Goal: Task Accomplishment & Management: Manage account settings

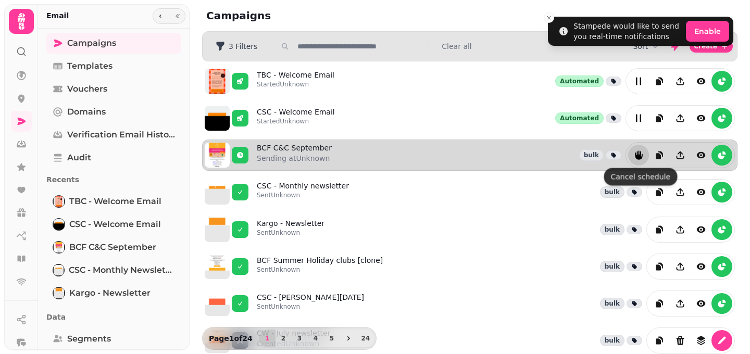
click at [633, 158] on icon "reports" at bounding box center [638, 155] width 10 height 10
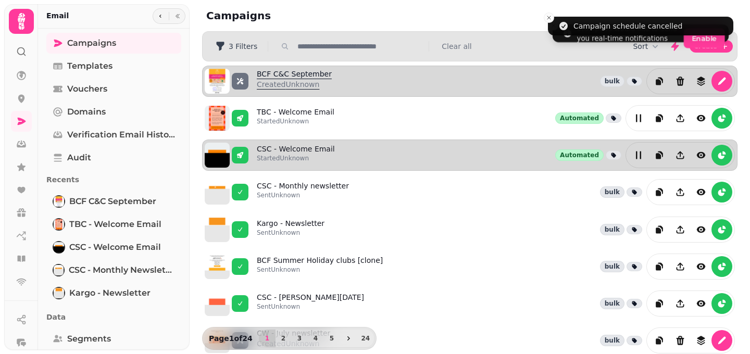
click at [294, 77] on link "BCF C&C September Created Unknown" at bounding box center [294, 81] width 75 height 25
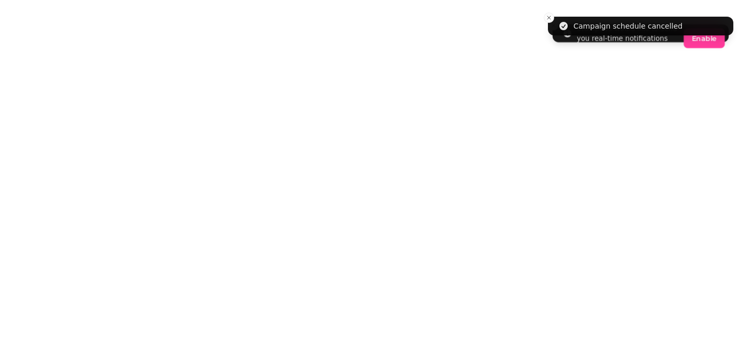
select select "**********"
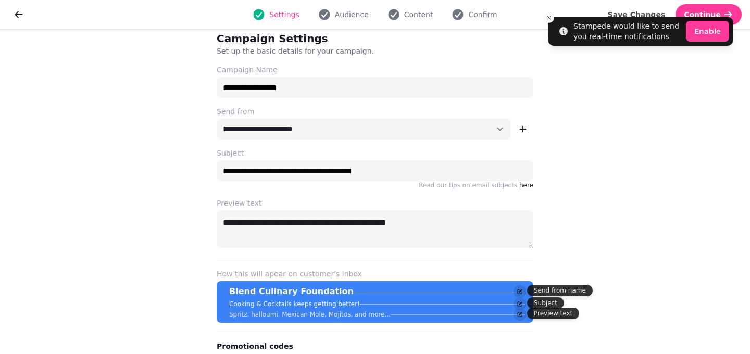
scroll to position [12, 0]
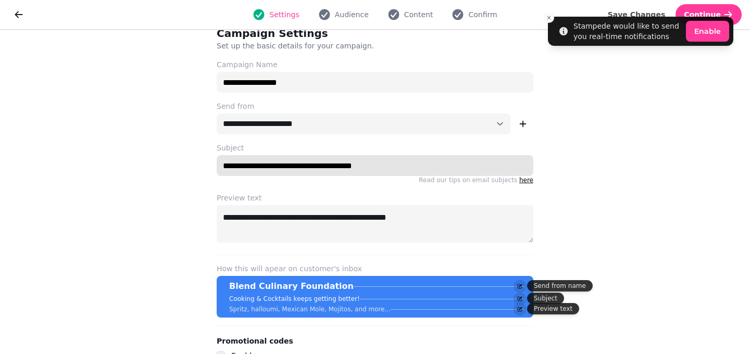
click at [326, 166] on input "**********" at bounding box center [375, 165] width 316 height 21
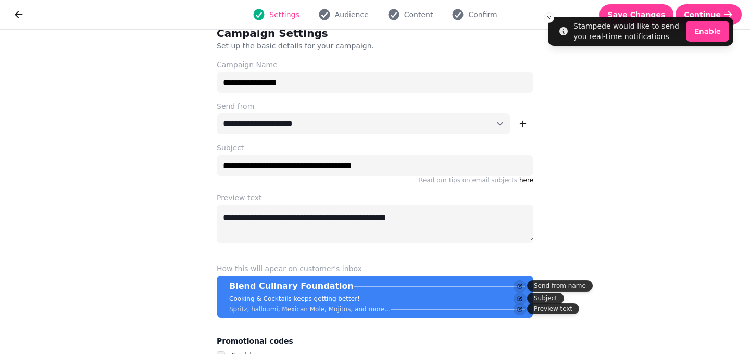
click at [328, 189] on div "**********" at bounding box center [375, 200] width 350 height 365
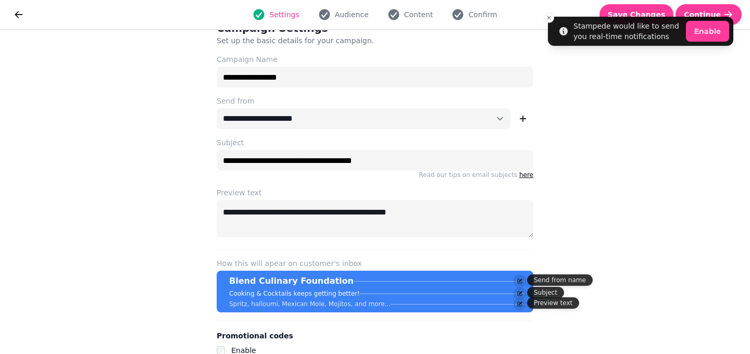
scroll to position [18, 0]
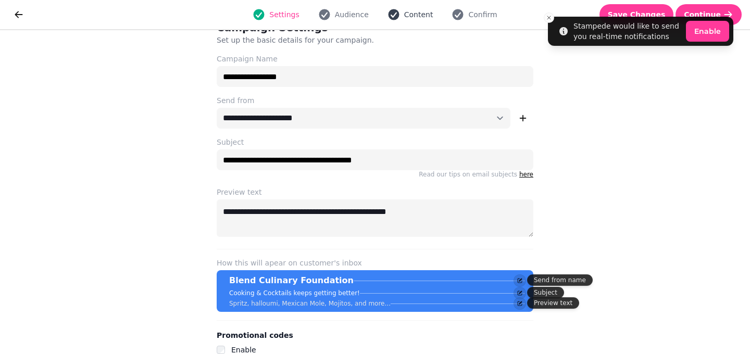
click at [407, 17] on span "Content" at bounding box center [418, 14] width 29 height 10
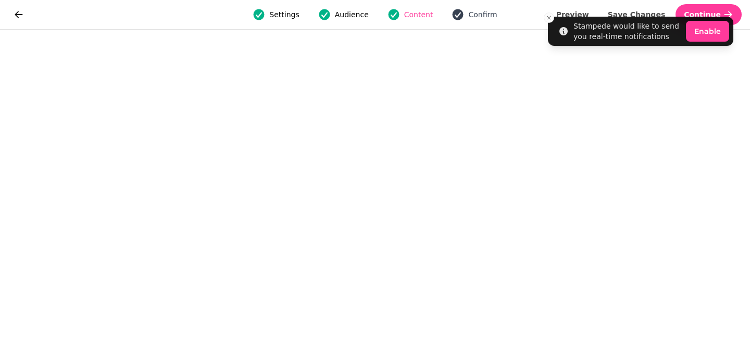
click at [475, 12] on span "Confirm" at bounding box center [482, 14] width 29 height 10
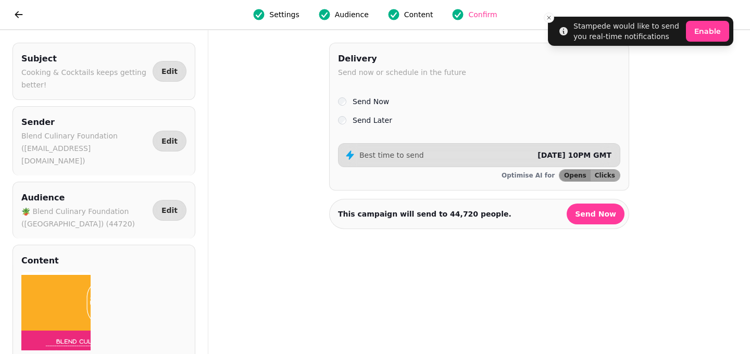
click at [375, 120] on label "Send Later" at bounding box center [372, 120] width 40 height 12
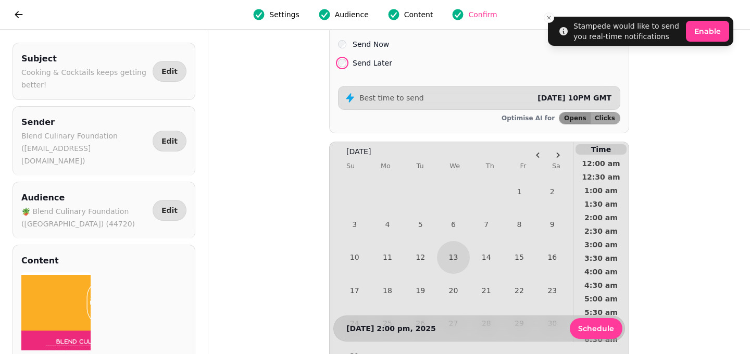
scroll to position [58, 0]
click at [586, 333] on button "Schedule" at bounding box center [595, 328] width 53 height 21
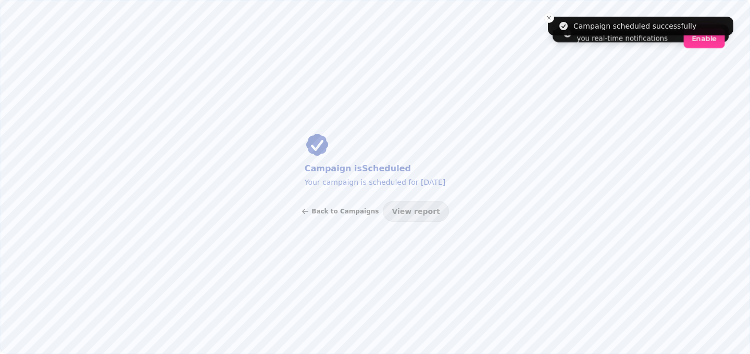
click at [344, 203] on button "Back to Campaigns" at bounding box center [340, 211] width 78 height 21
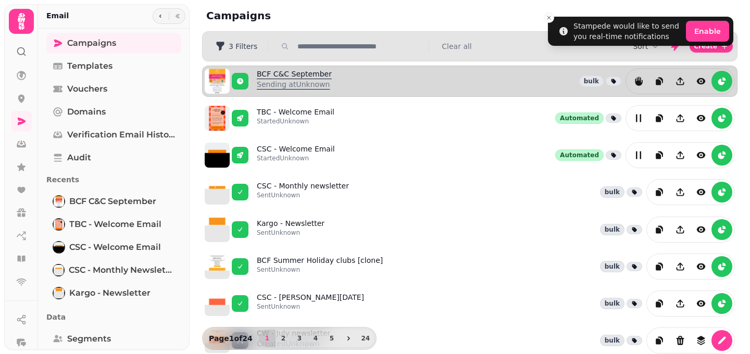
click at [294, 75] on link "BCF C&C September Sending at Unknown" at bounding box center [294, 81] width 75 height 25
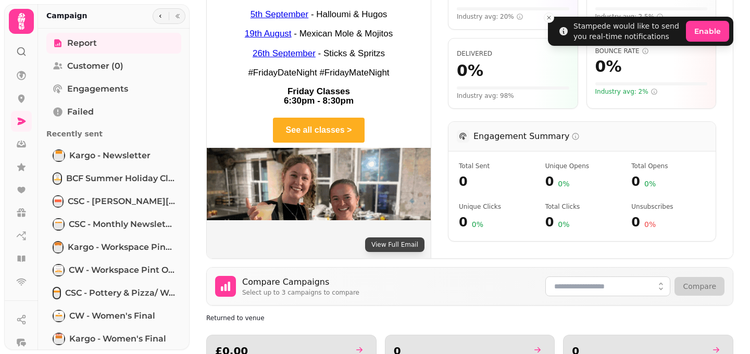
scroll to position [268, 0]
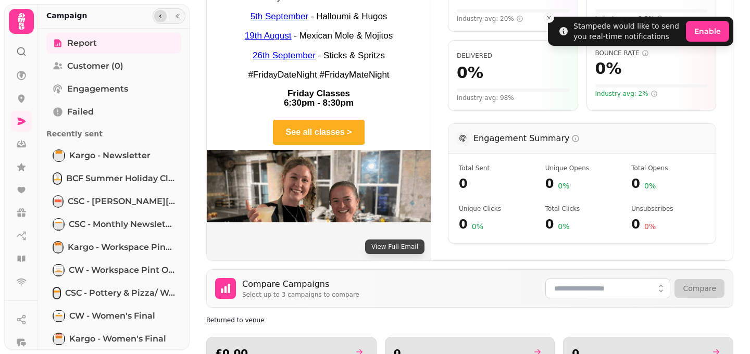
click at [157, 13] on icon "button" at bounding box center [160, 16] width 6 height 6
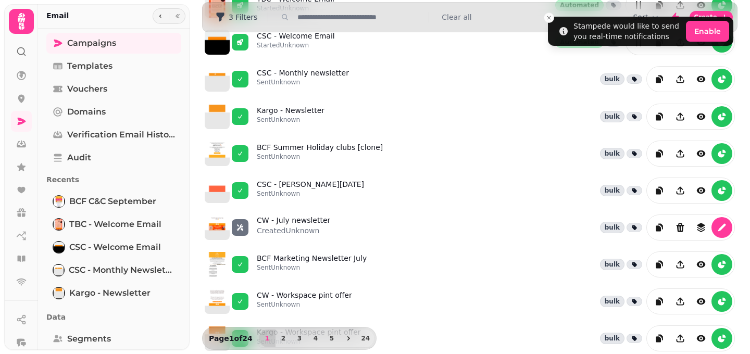
scroll to position [288, 0]
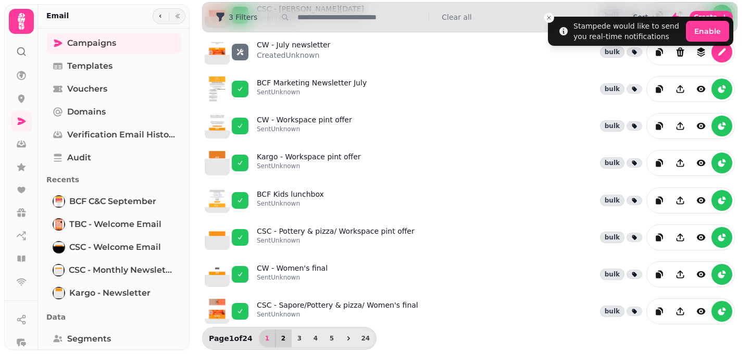
click at [278, 334] on button "2" at bounding box center [283, 339] width 17 height 18
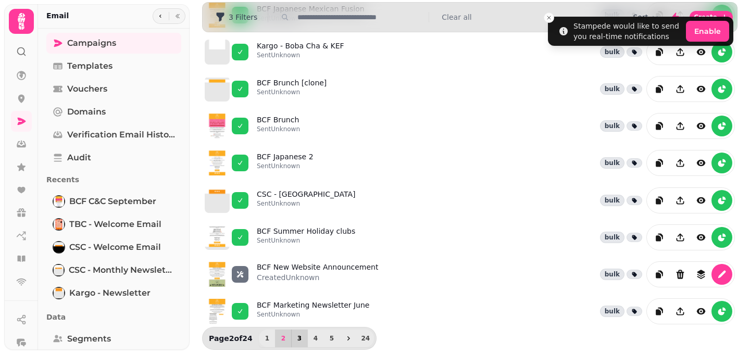
click at [294, 338] on button "3" at bounding box center [299, 339] width 17 height 18
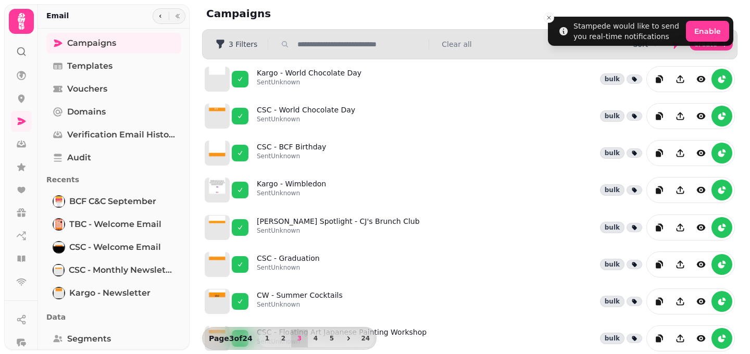
scroll to position [0, 0]
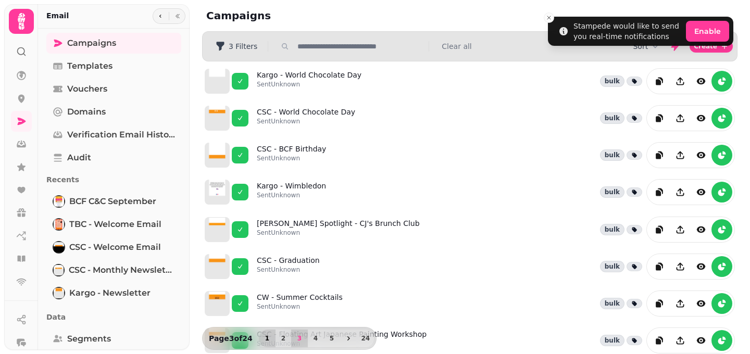
click at [265, 341] on span "1" at bounding box center [267, 338] width 8 height 6
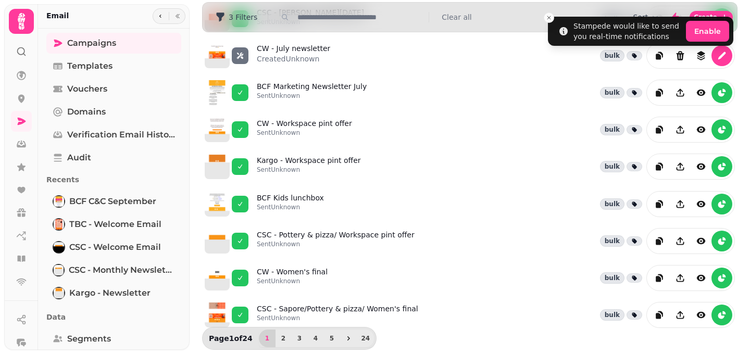
scroll to position [288, 0]
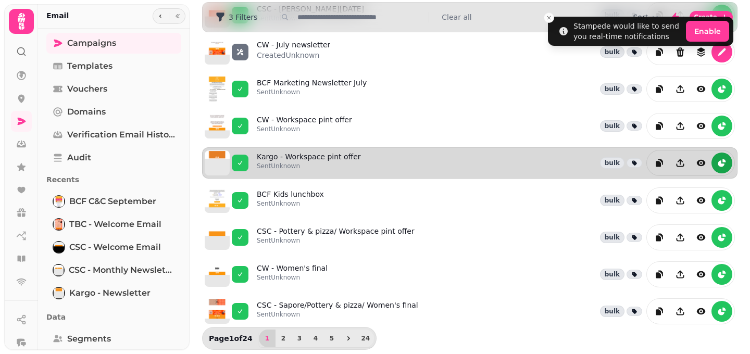
click at [726, 159] on icon "reports" at bounding box center [721, 163] width 10 height 10
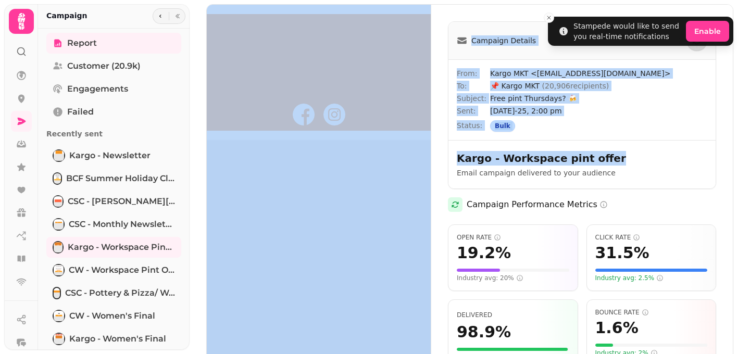
drag, startPoint x: 598, startPoint y: 158, endPoint x: 426, endPoint y: 148, distance: 172.6
click at [426, 148] on div "View Full Email Campaign Details From: Kargo MKT <[EMAIL_ADDRESS][DOMAIN_NAME]>…" at bounding box center [470, 326] width 526 height 643
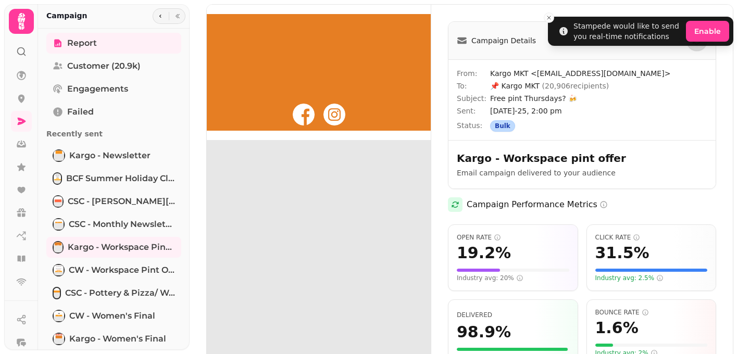
click at [616, 162] on h2 "Kargo - Workspace pint offer" at bounding box center [557, 158] width 200 height 15
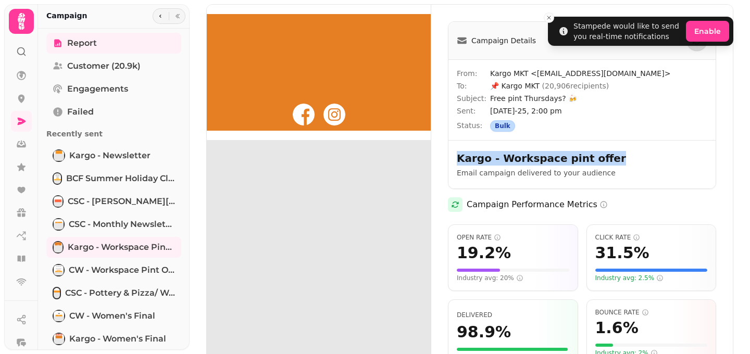
drag, startPoint x: 594, startPoint y: 159, endPoint x: 439, endPoint y: 154, distance: 155.2
click at [440, 155] on div "Campaign Details From: Kargo MKT <[EMAIL_ADDRESS][DOMAIN_NAME]> To: 📌 Kargo MKT…" at bounding box center [581, 326] width 301 height 643
copy h2 "Kargo - Workspace pint offer"
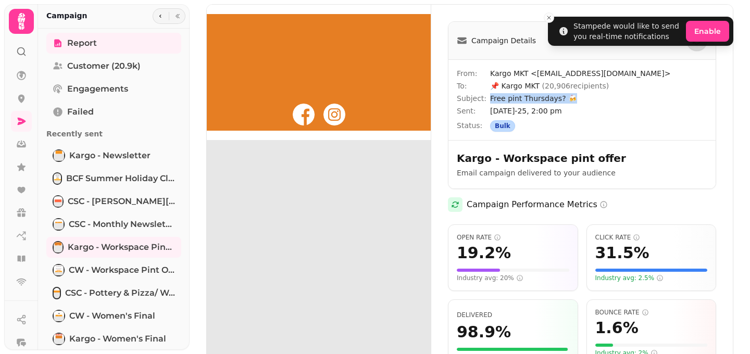
drag, startPoint x: 575, startPoint y: 100, endPoint x: 489, endPoint y: 99, distance: 85.4
click at [490, 99] on span "Free pint Thursdays? 🍻" at bounding box center [598, 98] width 217 height 10
copy div "Free pint Thursdays? 🍻"
drag, startPoint x: 537, startPoint y: 88, endPoint x: 472, endPoint y: 89, distance: 65.1
click at [472, 89] on div "To: 📌 Kargo MKT ( 20,906 recipients)" at bounding box center [582, 86] width 250 height 10
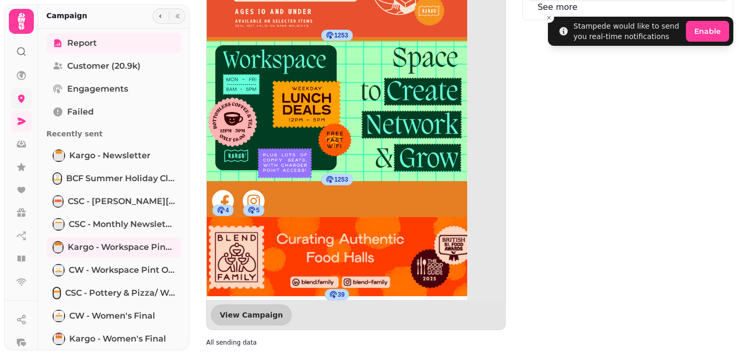
scroll to position [1149, 0]
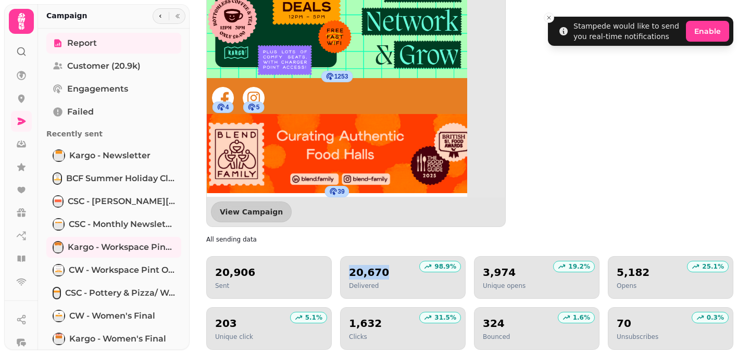
drag, startPoint x: 384, startPoint y: 271, endPoint x: 341, endPoint y: 269, distance: 42.7
click at [341, 269] on div "98.9 % 20,670 Delivered" at bounding box center [402, 277] width 125 height 43
copy h2 "20,670"
drag, startPoint x: 511, startPoint y: 274, endPoint x: 474, endPoint y: 271, distance: 37.0
click at [474, 272] on div "19.2 % 3,974 Unique opens" at bounding box center [536, 277] width 125 height 43
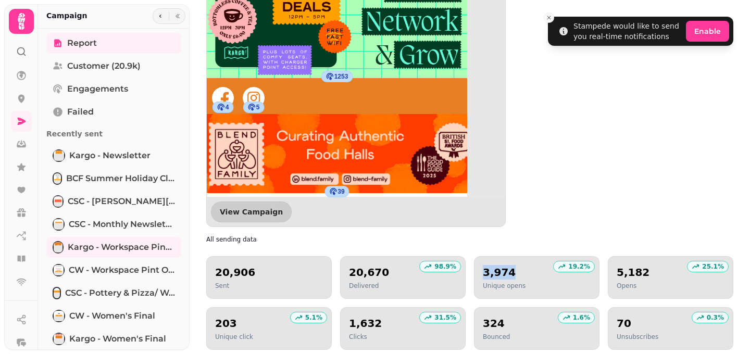
copy h2 "3,974"
click at [574, 265] on p "19.2 %" at bounding box center [579, 266] width 22 height 8
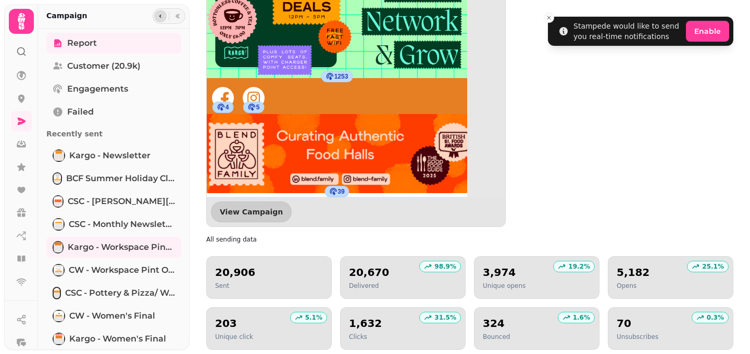
click at [163, 16] on button "button" at bounding box center [160, 16] width 12 height 12
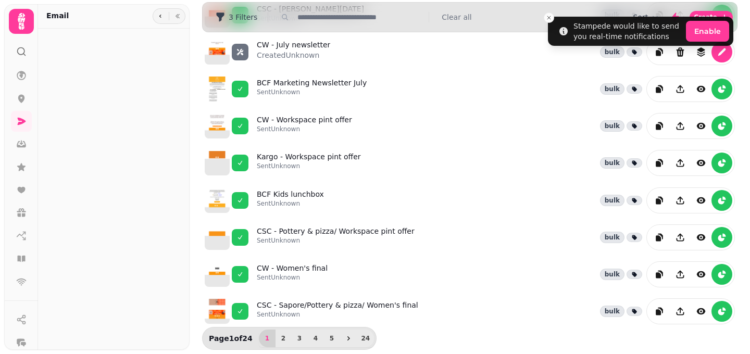
scroll to position [288, 0]
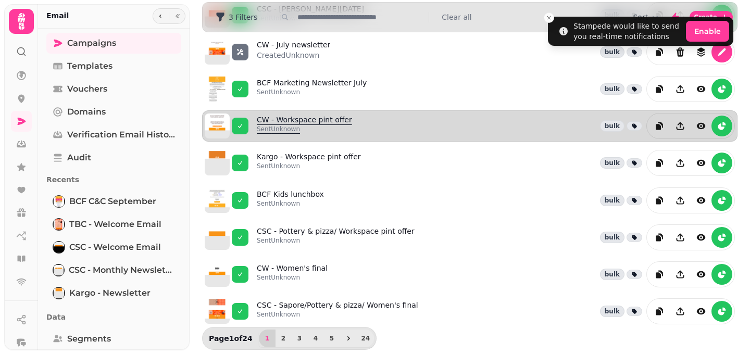
click at [287, 129] on p "Sent Unknown" at bounding box center [304, 129] width 95 height 8
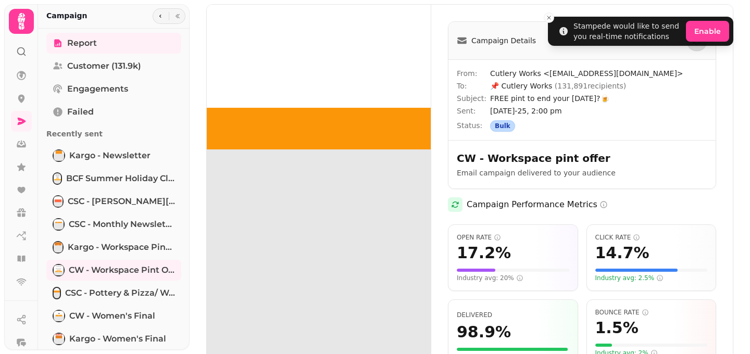
drag, startPoint x: 610, startPoint y: 99, endPoint x: 489, endPoint y: 96, distance: 121.3
click at [489, 96] on div "Subject: FREE pint to end your [DATE]?🍺" at bounding box center [582, 98] width 250 height 10
copy div "FREE pint to end your [DATE]?🍺"
drag, startPoint x: 584, startPoint y: 160, endPoint x: 450, endPoint y: 153, distance: 134.5
click at [450, 153] on div "CW - Workspace pint offer Email campaign delivered to your audience" at bounding box center [581, 164] width 267 height 48
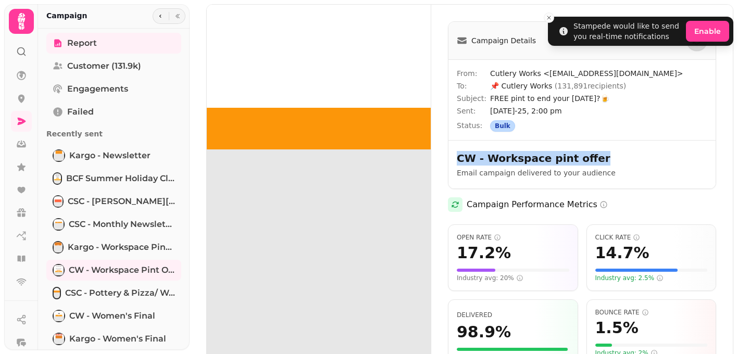
copy h2 "CW - Workspace pint offer"
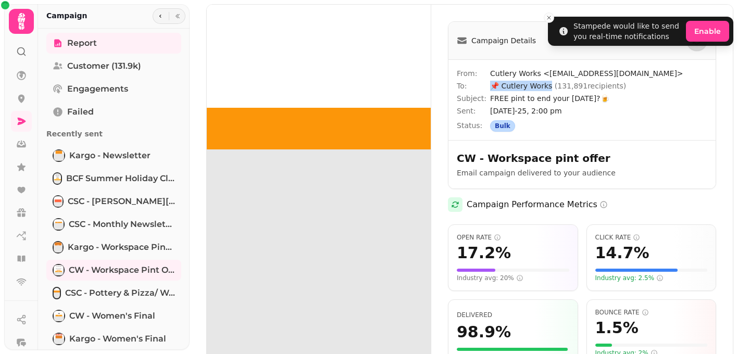
drag, startPoint x: 548, startPoint y: 86, endPoint x: 485, endPoint y: 85, distance: 63.0
click at [485, 85] on div "To: 📌 Cutlery Works ( 131,891 recipients)" at bounding box center [582, 86] width 250 height 10
copy div "📌 Cutlery Works"
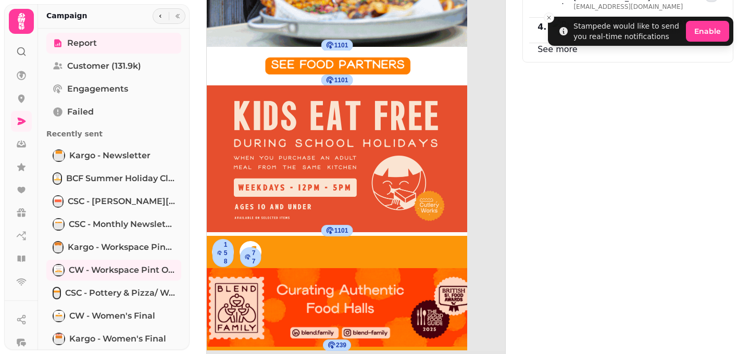
scroll to position [1272, 0]
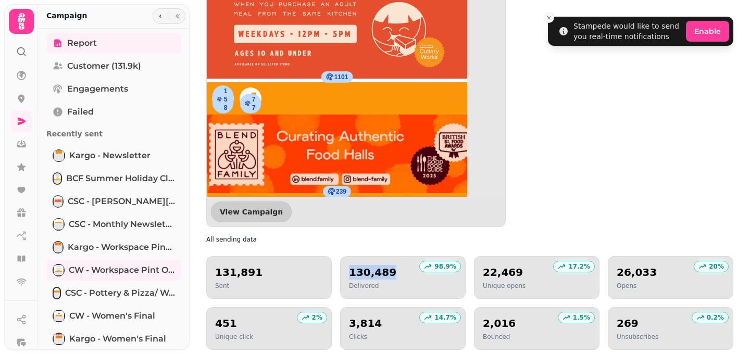
drag, startPoint x: 389, startPoint y: 271, endPoint x: 350, endPoint y: 268, distance: 39.2
click at [350, 268] on div "130,489 Delivered" at bounding box center [403, 277] width 108 height 25
copy h2 "130,489"
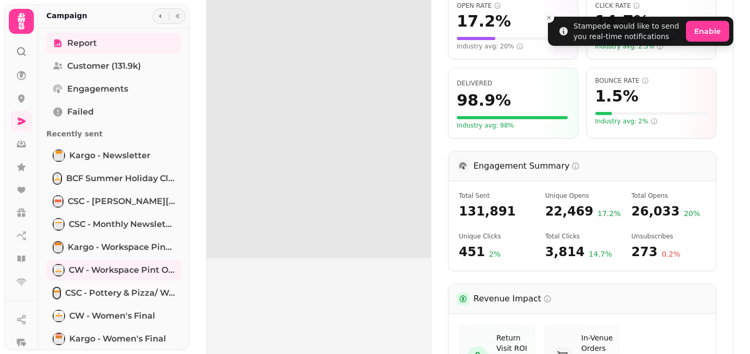
scroll to position [218, 0]
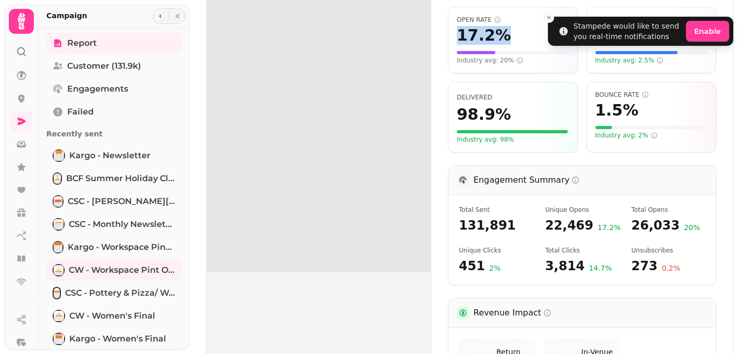
drag, startPoint x: 497, startPoint y: 34, endPoint x: 458, endPoint y: 32, distance: 39.1
click at [457, 32] on span "17.2 %" at bounding box center [484, 35] width 54 height 19
copy span "17.2 %"
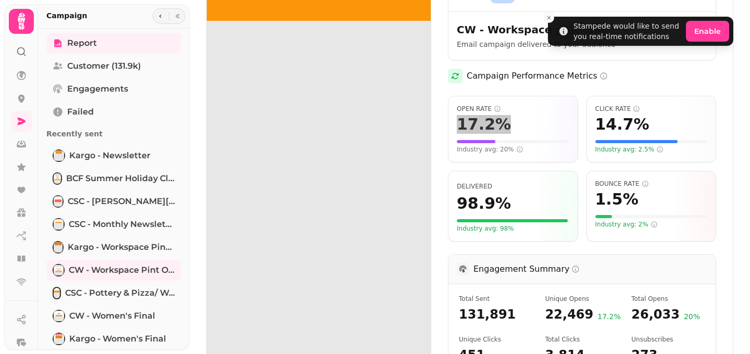
scroll to position [127, 0]
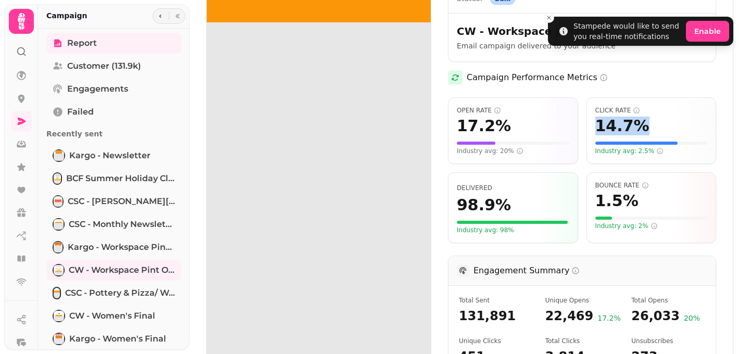
drag, startPoint x: 638, startPoint y: 123, endPoint x: 586, endPoint y: 122, distance: 51.5
click at [586, 122] on div "Click Rate 14.7 % Industry avg: 2.5%" at bounding box center [651, 130] width 130 height 67
copy span "14.7 %"
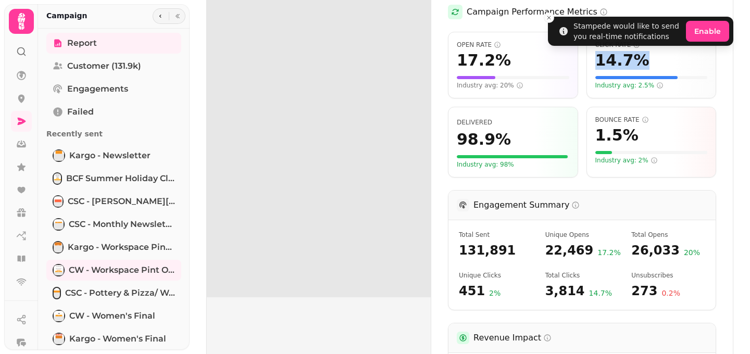
scroll to position [194, 0]
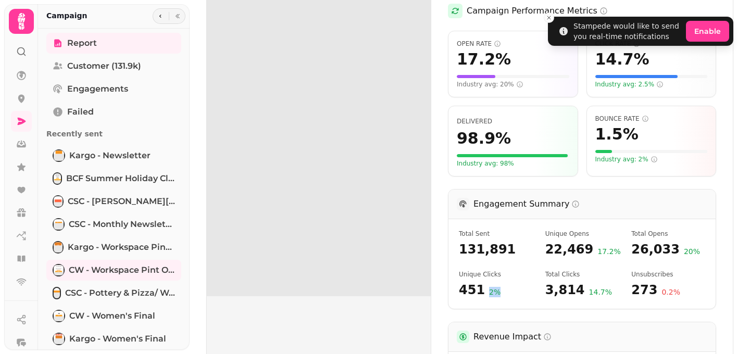
drag, startPoint x: 498, startPoint y: 291, endPoint x: 483, endPoint y: 290, distance: 15.6
click at [483, 290] on div "451 2 %" at bounding box center [496, 290] width 74 height 17
click at [162, 16] on button "button" at bounding box center [160, 16] width 12 height 12
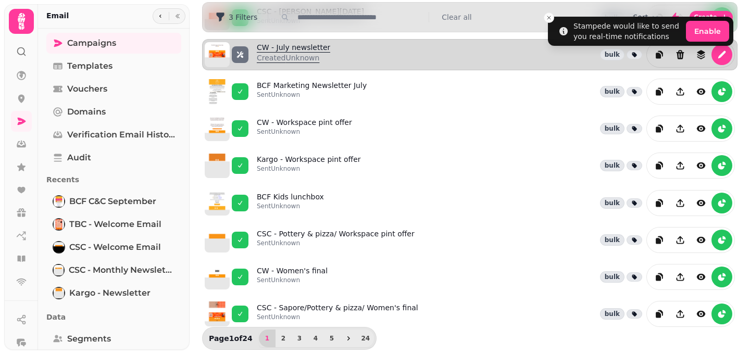
scroll to position [288, 0]
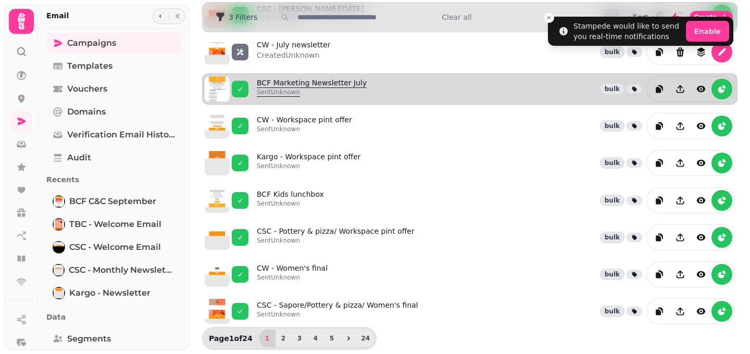
click at [323, 99] on div "Sent Unknown" at bounding box center [312, 94] width 110 height 12
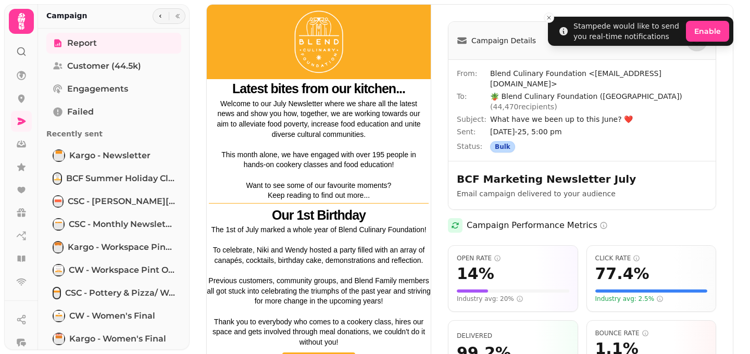
click at [626, 114] on span "What have we been up to this June? ❤️" at bounding box center [598, 119] width 217 height 10
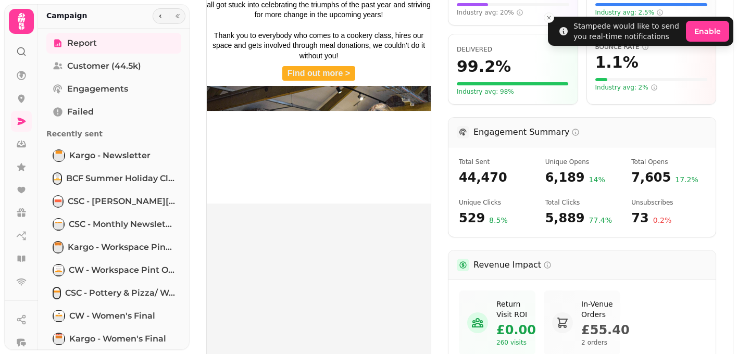
scroll to position [293, 0]
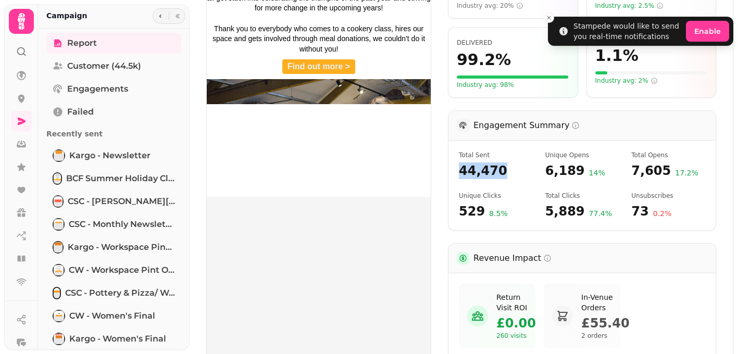
drag, startPoint x: 503, startPoint y: 148, endPoint x: 459, endPoint y: 142, distance: 44.6
click at [459, 162] on span "44,470" at bounding box center [496, 170] width 74 height 17
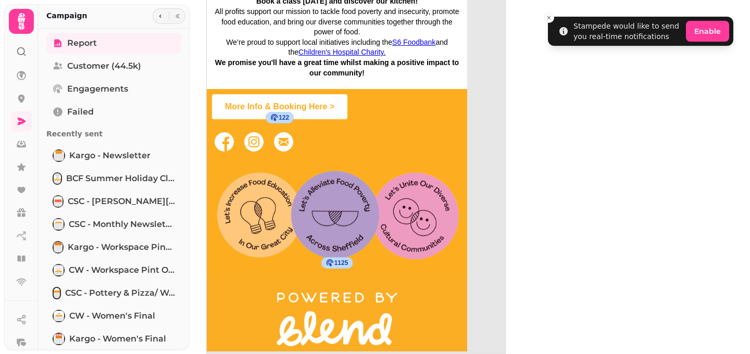
scroll to position [1149, 0]
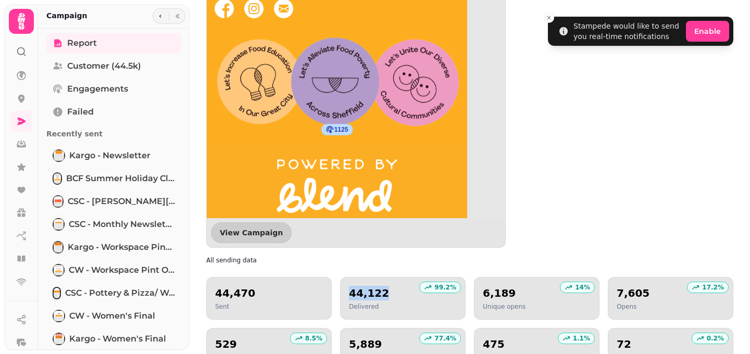
drag, startPoint x: 384, startPoint y: 271, endPoint x: 341, endPoint y: 269, distance: 42.8
click at [341, 277] on div "99.2 % 44,122 Delivered" at bounding box center [402, 298] width 125 height 43
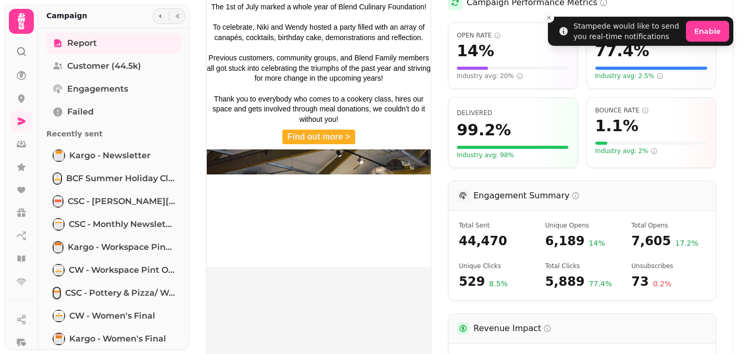
scroll to position [0, 0]
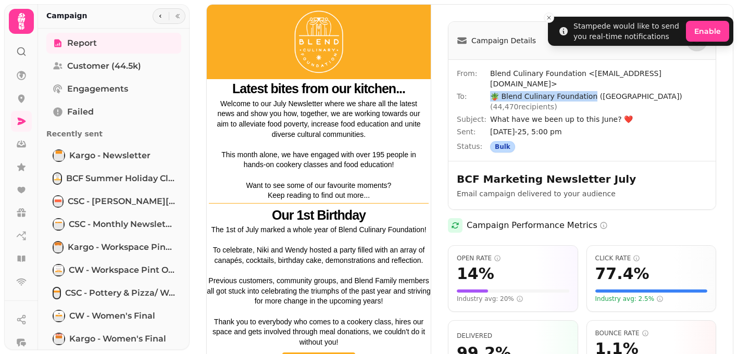
drag, startPoint x: 488, startPoint y: 87, endPoint x: 589, endPoint y: 84, distance: 101.5
click at [589, 91] on div "To: 🪴 Blend Culinary Foundation ([GEOGRAPHIC_DATA]) ( 44,470 recipients)" at bounding box center [582, 101] width 250 height 21
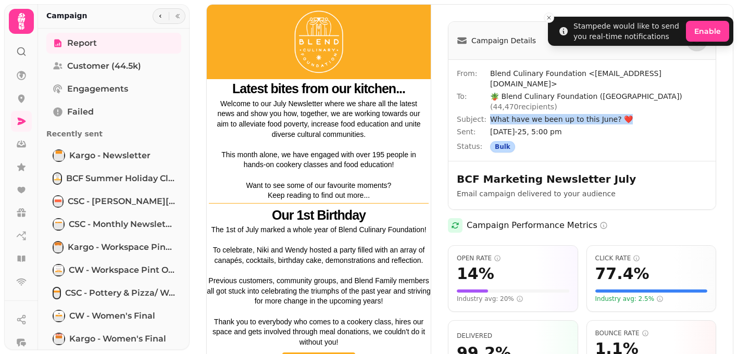
drag, startPoint x: 626, startPoint y: 98, endPoint x: 485, endPoint y: 94, distance: 141.1
click at [485, 114] on div "Subject: What have we been up to this June? ❤️" at bounding box center [582, 119] width 250 height 10
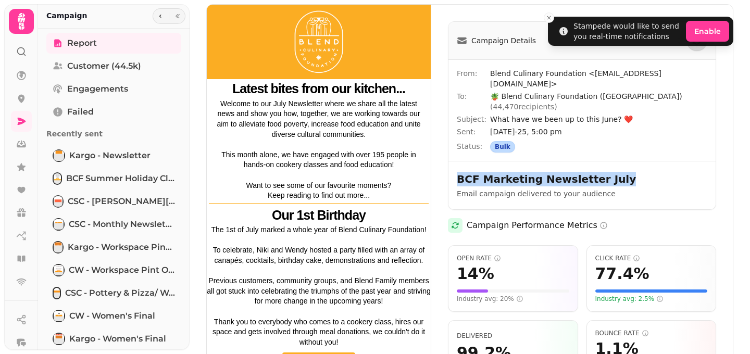
drag, startPoint x: 613, startPoint y: 158, endPoint x: 469, endPoint y: 146, distance: 144.7
click at [469, 161] on div "BCF Marketing Newsletter July Email campaign delivered to your audience" at bounding box center [581, 185] width 267 height 48
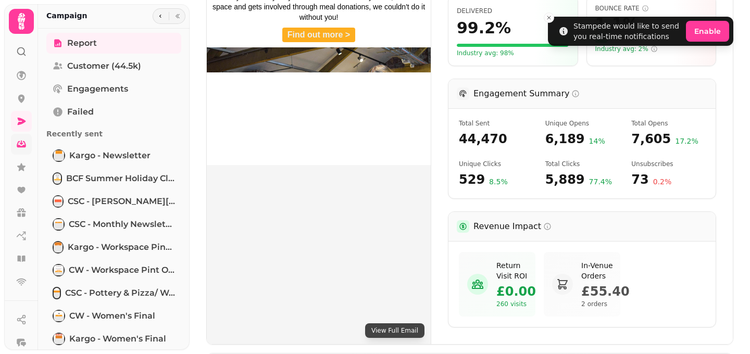
scroll to position [326, 0]
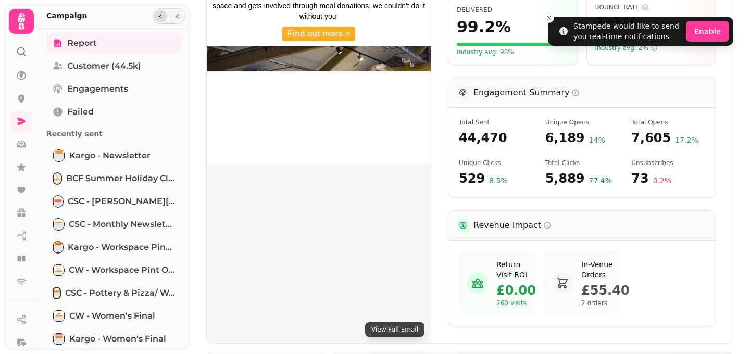
click at [159, 16] on icon "button" at bounding box center [160, 16] width 2 height 3
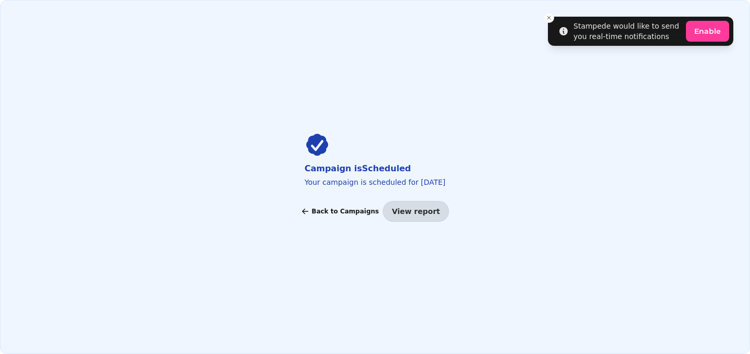
click at [327, 216] on button "Back to Campaigns" at bounding box center [340, 211] width 78 height 21
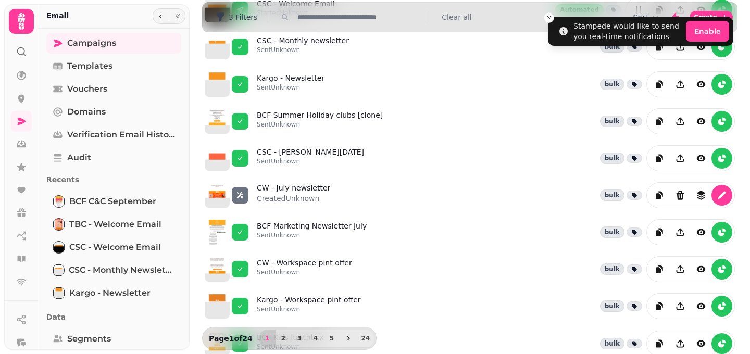
scroll to position [144, 0]
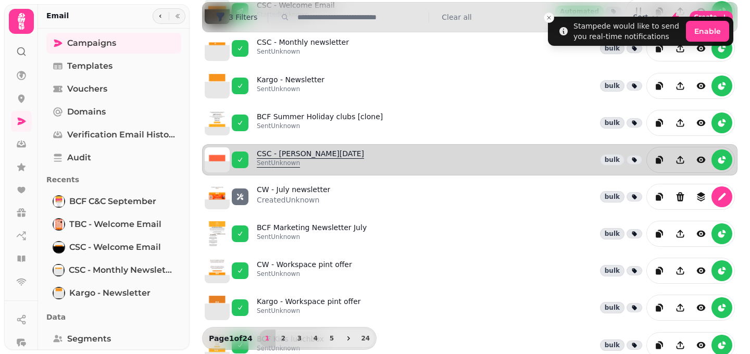
click at [300, 156] on link "CSC - Sendai [DATE] Sent Unknown" at bounding box center [310, 159] width 107 height 23
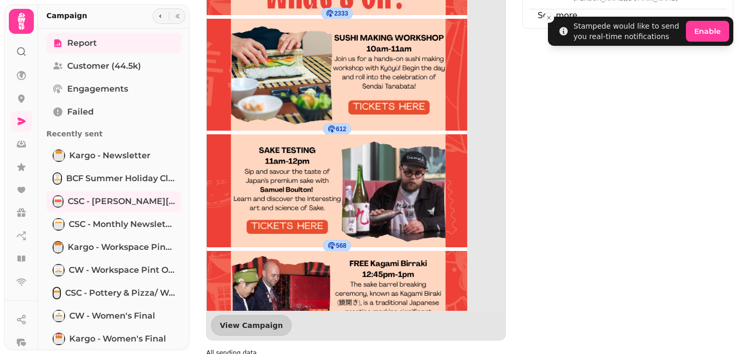
scroll to position [222, 0]
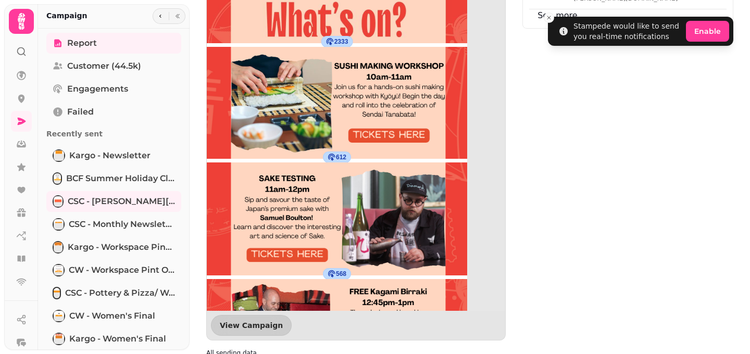
click at [651, 219] on div "Engaged contacts 1 . E P [PERSON_NAME][EMAIL_ADDRESS][PERSON_NAME][DOMAIN_NAME]…" at bounding box center [627, 102] width 211 height 478
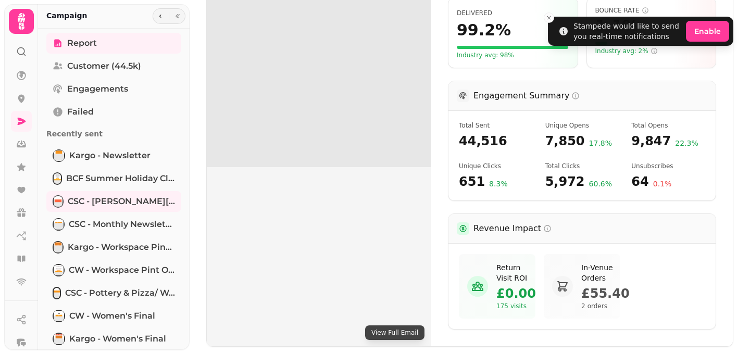
scroll to position [311, 0]
